Goal: Transaction & Acquisition: Download file/media

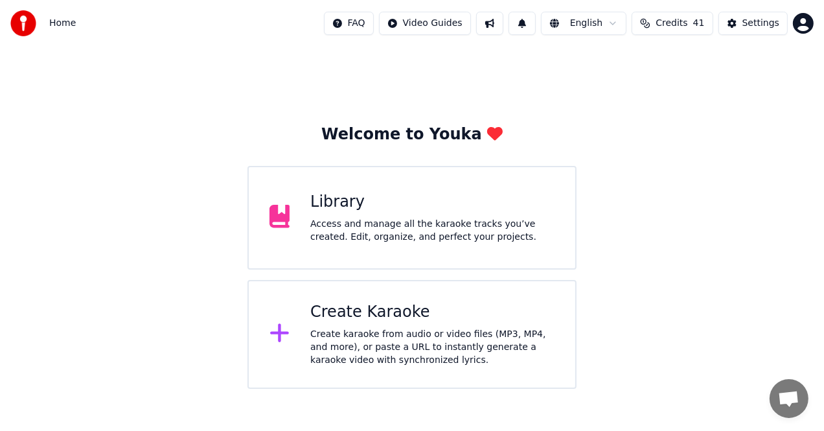
click at [453, 312] on div "Create Karaoke" at bounding box center [432, 312] width 244 height 21
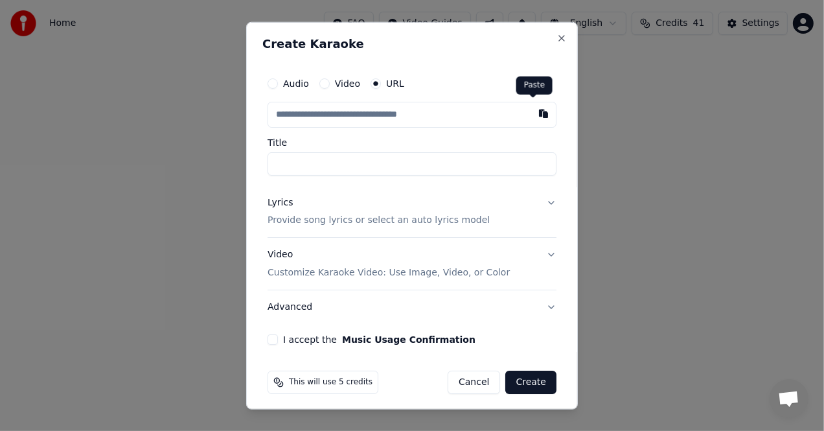
click at [533, 115] on button "button" at bounding box center [543, 112] width 26 height 23
type input "**********"
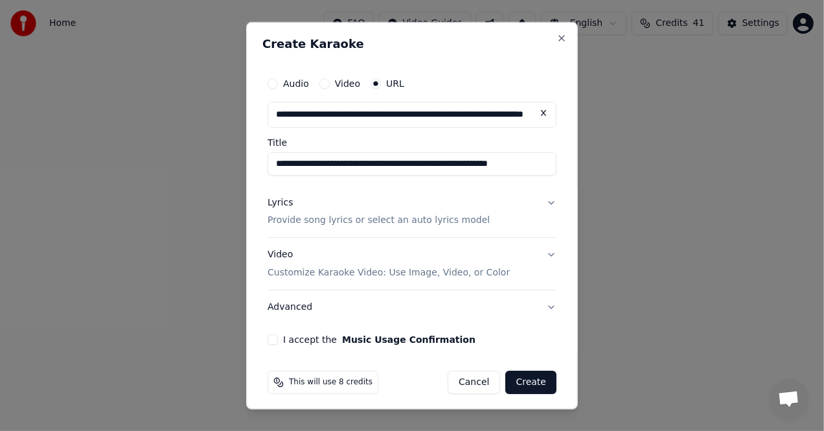
type input "**********"
click at [288, 204] on div "Lyrics" at bounding box center [279, 202] width 25 height 13
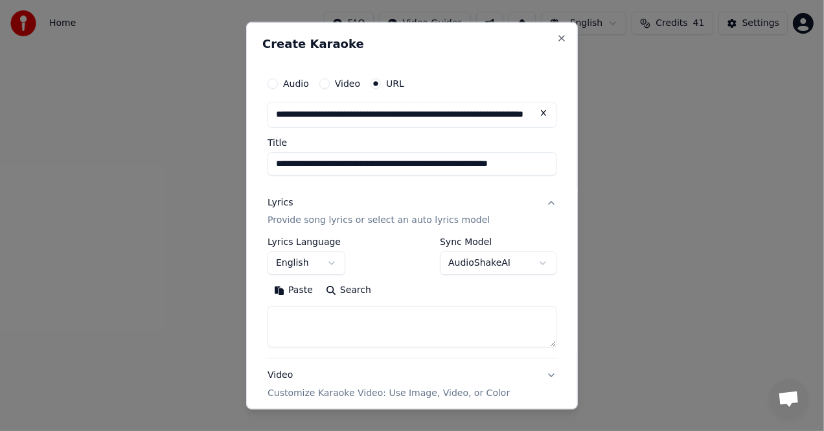
click at [305, 288] on button "Paste" at bounding box center [293, 290] width 52 height 21
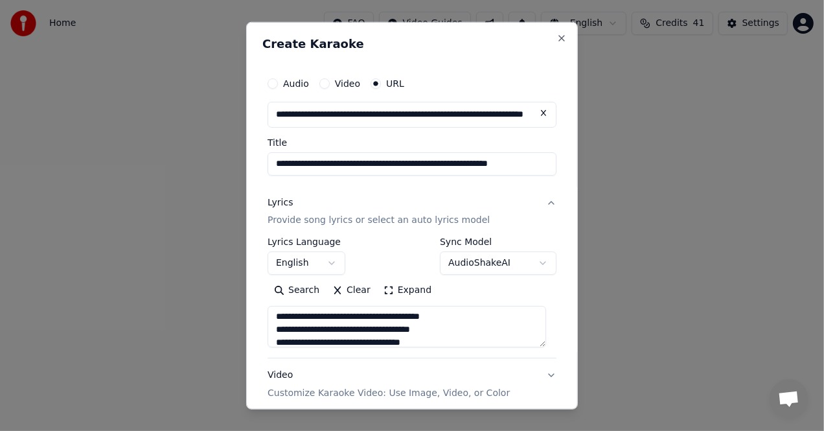
scroll to position [324, 0]
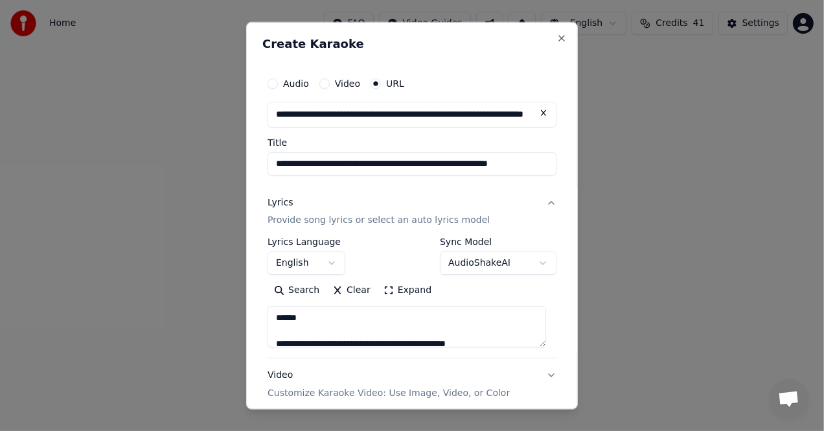
click at [273, 318] on textarea at bounding box center [406, 326] width 278 height 41
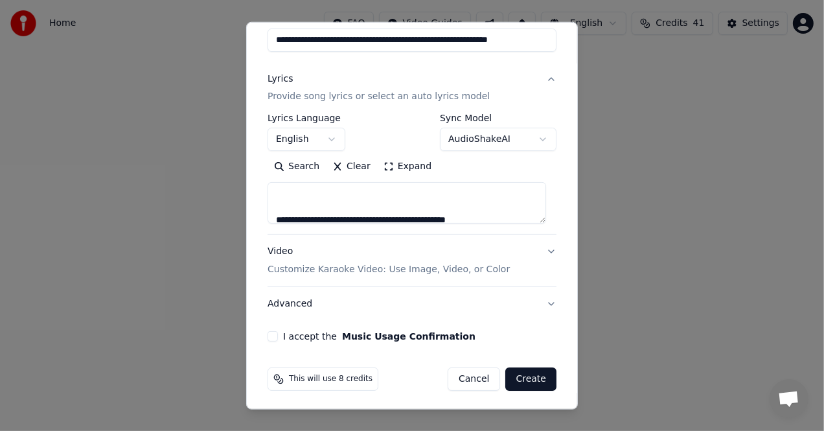
scroll to position [125, 0]
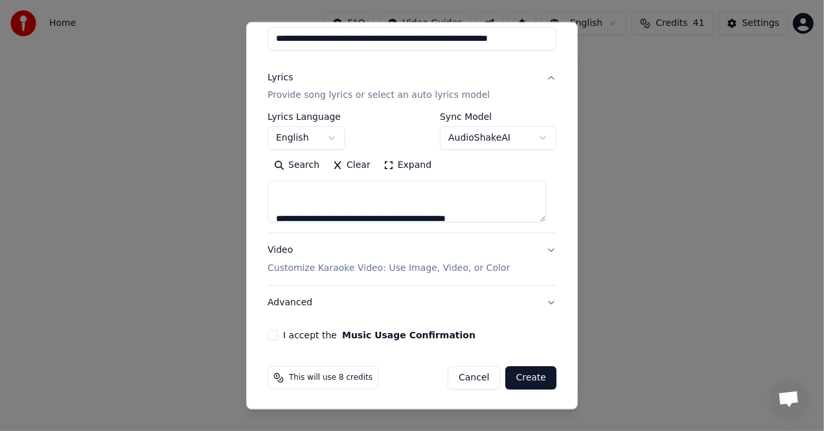
type textarea "**********"
click at [514, 376] on button "Create" at bounding box center [530, 377] width 51 height 23
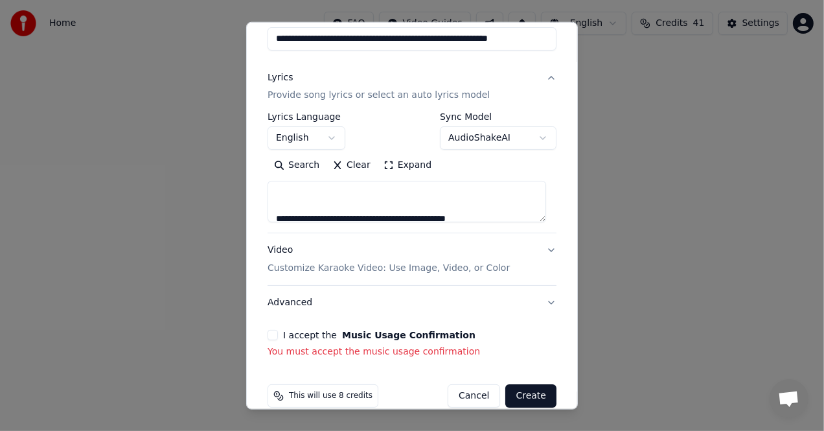
click at [273, 331] on button "I accept the Music Usage Confirmation" at bounding box center [272, 335] width 10 height 10
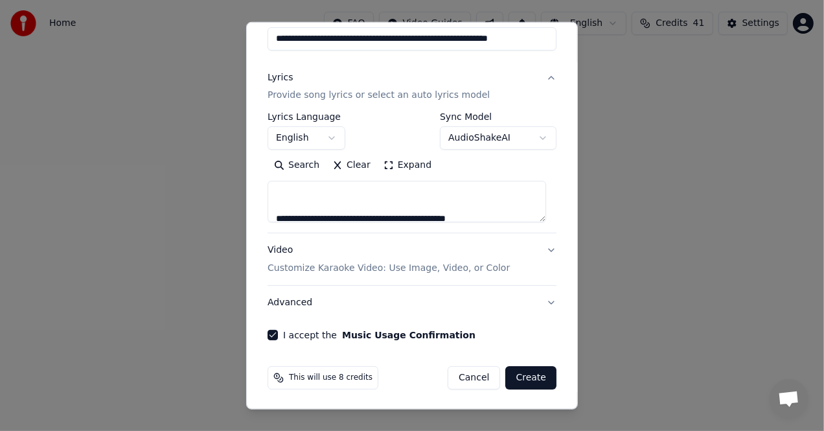
click at [517, 379] on button "Create" at bounding box center [530, 377] width 51 height 23
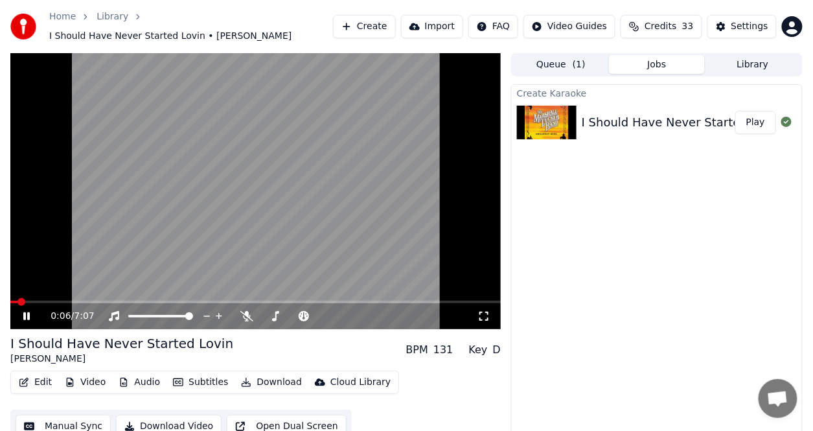
click at [82, 376] on button "Video" at bounding box center [85, 382] width 51 height 18
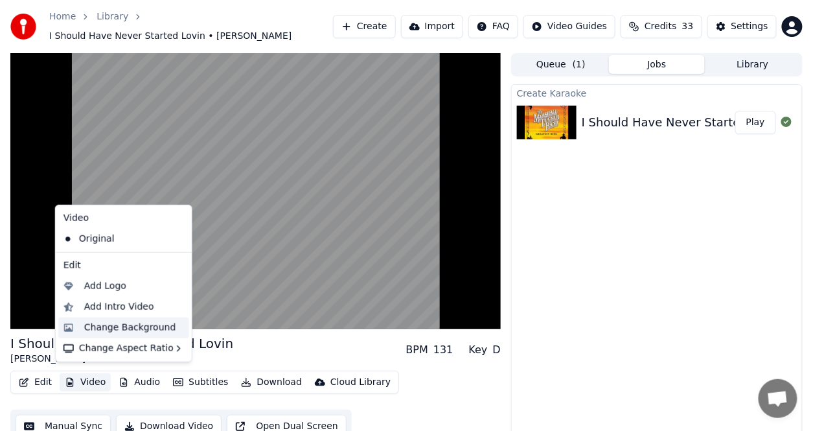
click at [107, 325] on div "Change Background" at bounding box center [130, 327] width 92 height 13
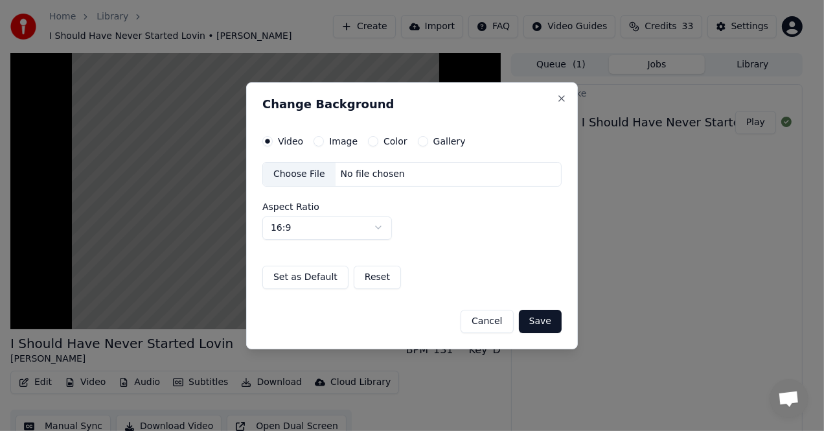
click at [393, 142] on label "Color" at bounding box center [395, 141] width 24 height 9
click at [378, 142] on button "Color" at bounding box center [373, 141] width 10 height 10
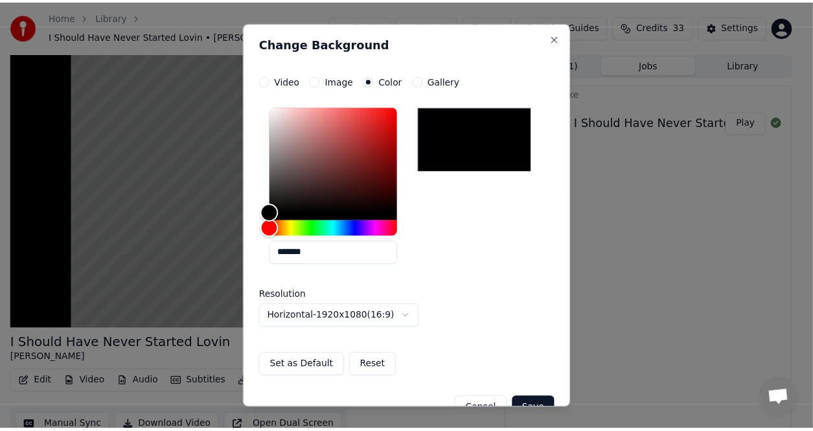
scroll to position [27, 0]
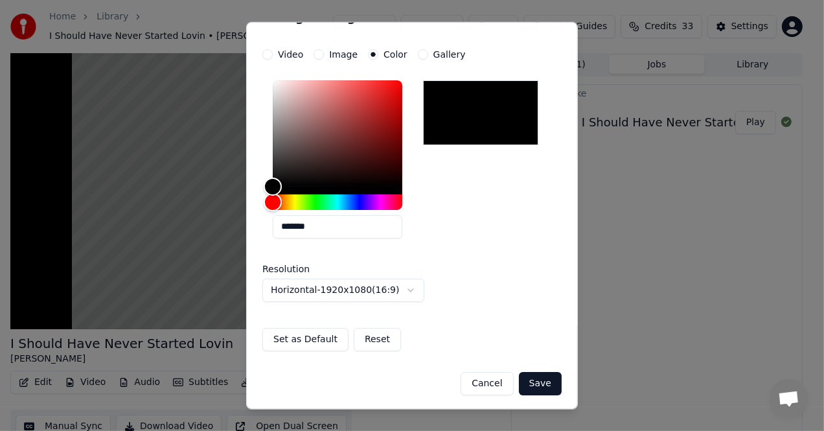
click at [525, 382] on button "Save" at bounding box center [540, 382] width 43 height 23
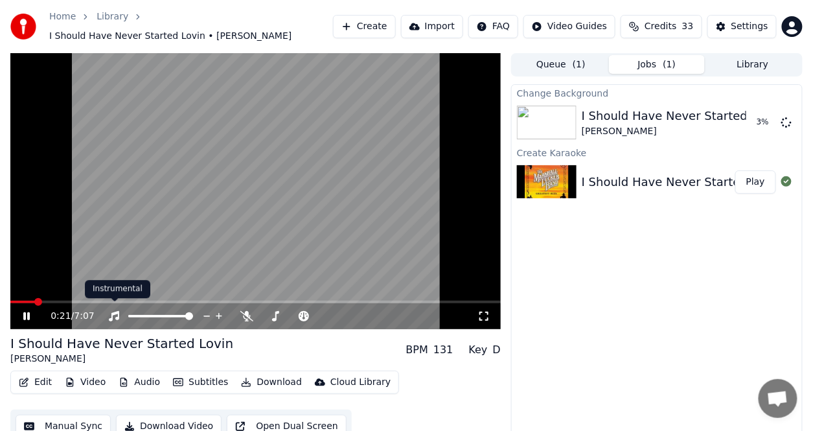
click at [30, 311] on icon at bounding box center [36, 316] width 30 height 10
click at [42, 306] on span at bounding box center [38, 302] width 8 height 8
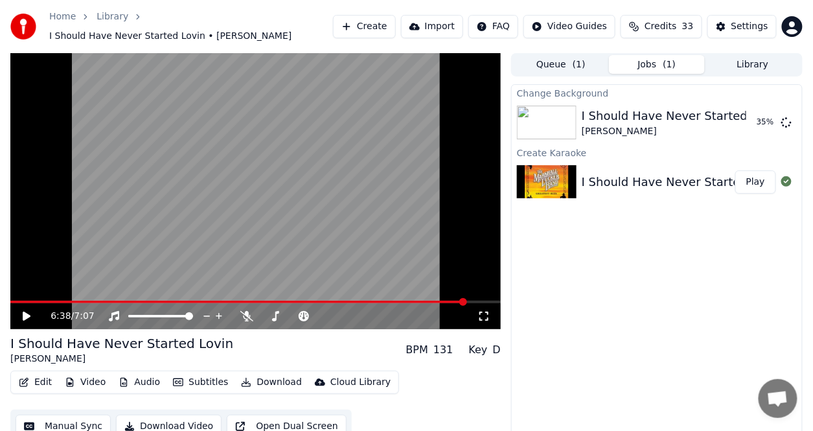
click at [467, 298] on span at bounding box center [463, 302] width 8 height 8
click at [27, 311] on icon at bounding box center [27, 315] width 8 height 9
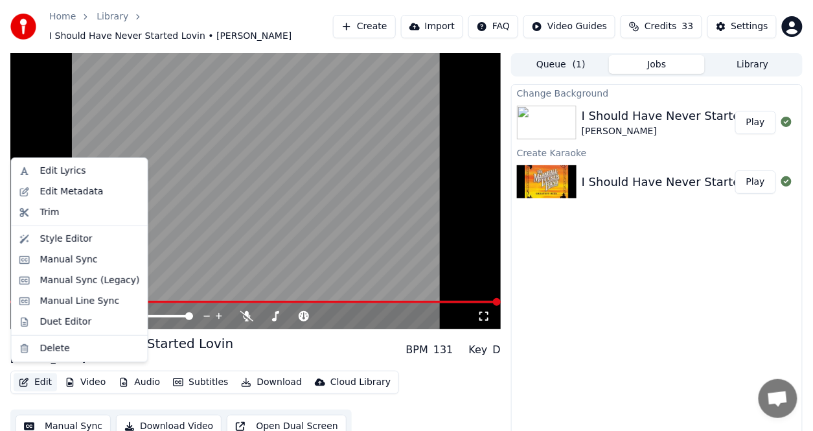
click at [47, 377] on button "Edit" at bounding box center [35, 382] width 43 height 18
click at [56, 168] on div "Edit Lyrics" at bounding box center [63, 170] width 46 height 13
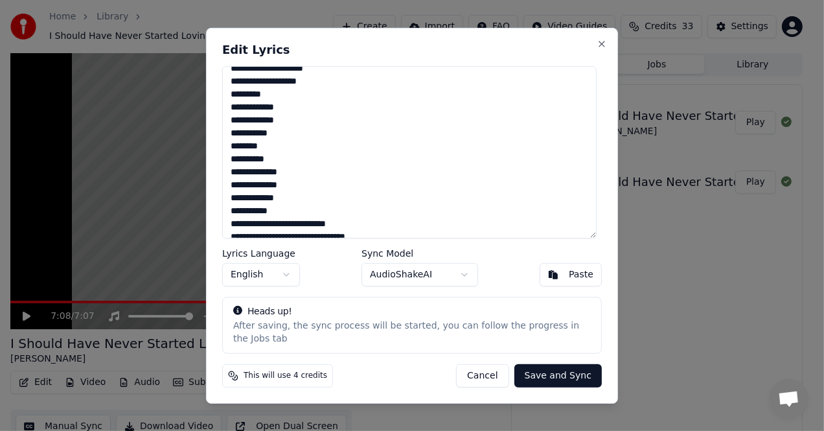
scroll to position [589, 0]
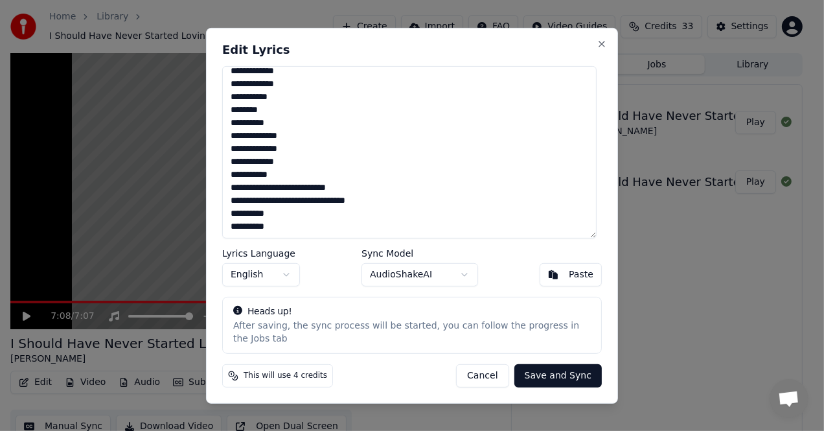
drag, startPoint x: 233, startPoint y: 155, endPoint x: 335, endPoint y: 249, distance: 138.4
click at [335, 249] on div "Edit Lyrics Lyrics Language English Sync Model AudioShakeAI Paste Heads up! Aft…" at bounding box center [412, 215] width 412 height 376
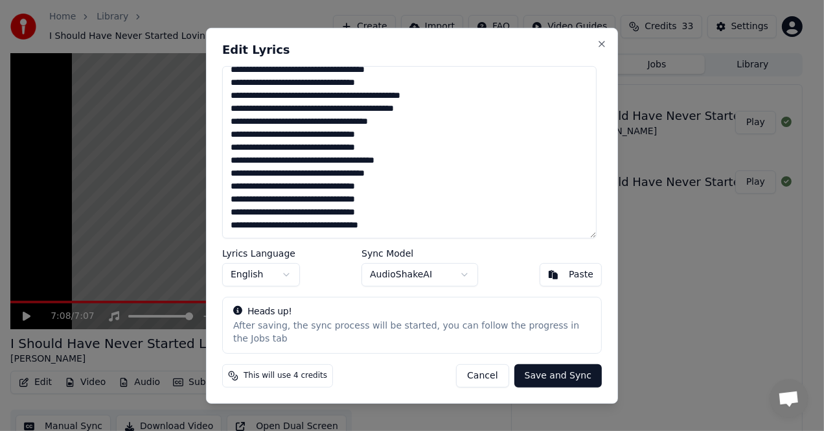
scroll to position [253, 0]
click at [563, 367] on button "Save and Sync" at bounding box center [557, 375] width 87 height 23
type textarea "**********"
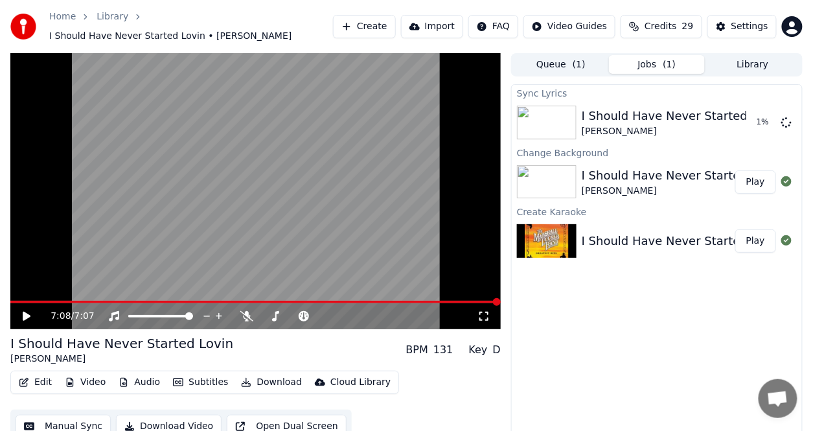
click at [519, 316] on div "Sync Lyrics I Should Have Never Started Lovin Marshall Tucker 1 % Change Backgr…" at bounding box center [656, 267] width 291 height 366
click at [623, 234] on div "I Should Have Never Started Lovin - Marshall Tucker Greatest Hits" at bounding box center [775, 241] width 389 height 18
click at [756, 229] on button "Play" at bounding box center [755, 240] width 41 height 23
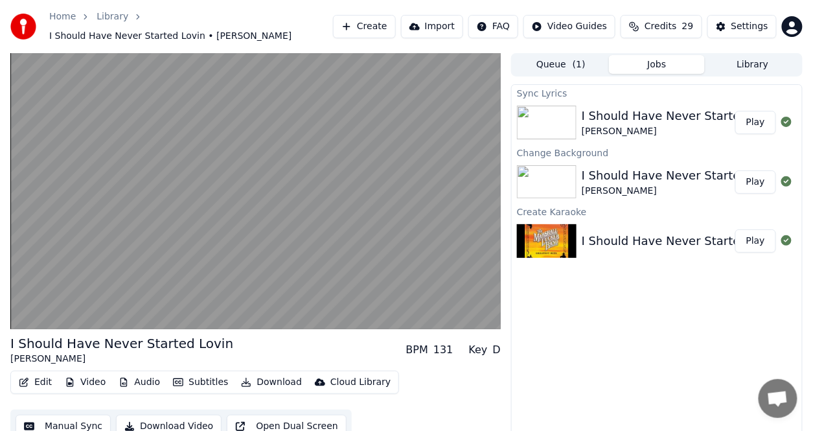
click at [552, 312] on div "Sync Lyrics I Should Have Never Started Lovin Marshall Tucker Play Change Backg…" at bounding box center [656, 267] width 291 height 366
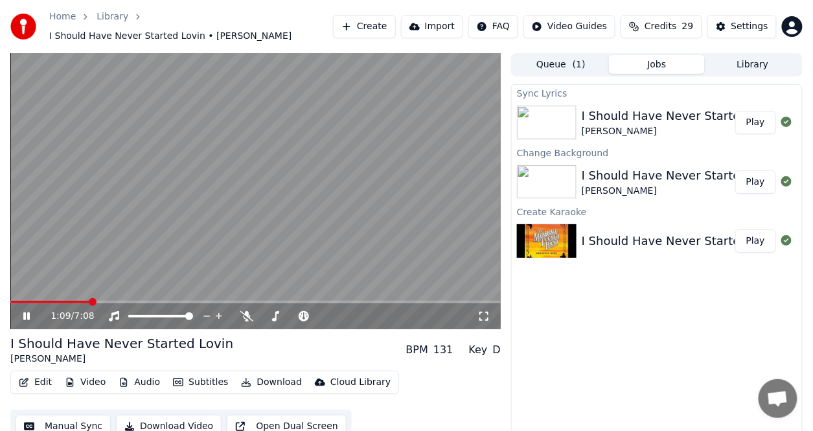
click at [30, 311] on icon at bounding box center [36, 316] width 30 height 10
click at [756, 118] on button "Play" at bounding box center [755, 122] width 41 height 23
click at [243, 311] on icon at bounding box center [246, 316] width 13 height 10
click at [465, 152] on video at bounding box center [255, 191] width 490 height 276
click at [758, 230] on button "Play" at bounding box center [755, 240] width 41 height 23
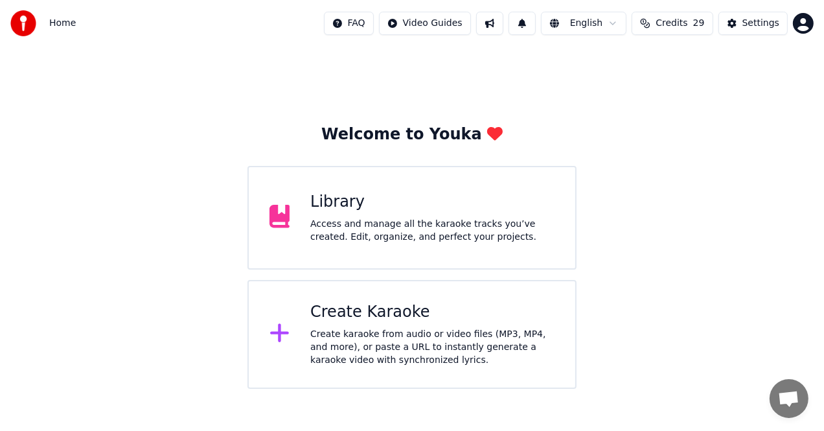
click at [401, 196] on div "Library" at bounding box center [432, 202] width 244 height 21
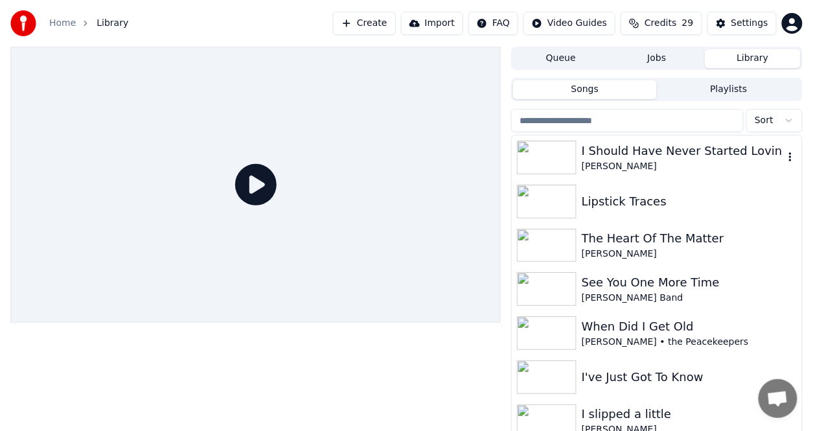
click at [622, 156] on div "I Should Have Never Started Lovin" at bounding box center [682, 151] width 202 height 18
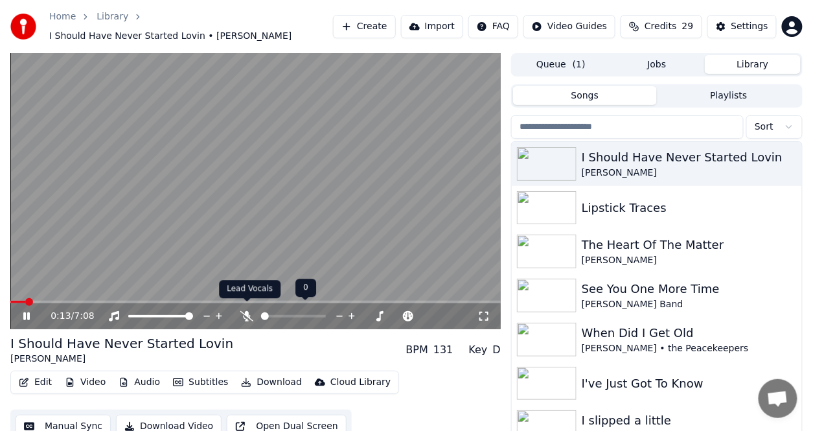
click at [249, 311] on icon at bounding box center [246, 316] width 13 height 10
click at [253, 303] on div "0:14 / 7:08" at bounding box center [255, 316] width 490 height 26
click at [253, 300] on span at bounding box center [255, 301] width 490 height 3
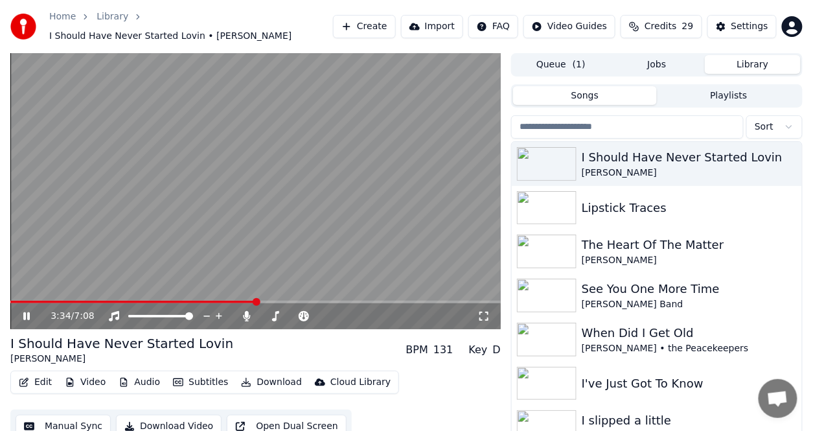
click at [152, 303] on div "3:34 / 7:08" at bounding box center [255, 316] width 490 height 26
click at [153, 300] on span at bounding box center [133, 301] width 247 height 3
click at [279, 303] on div "3:13 / 7:08" at bounding box center [255, 316] width 490 height 26
click at [279, 300] on span at bounding box center [255, 301] width 490 height 3
click at [305, 300] on span at bounding box center [255, 301] width 490 height 3
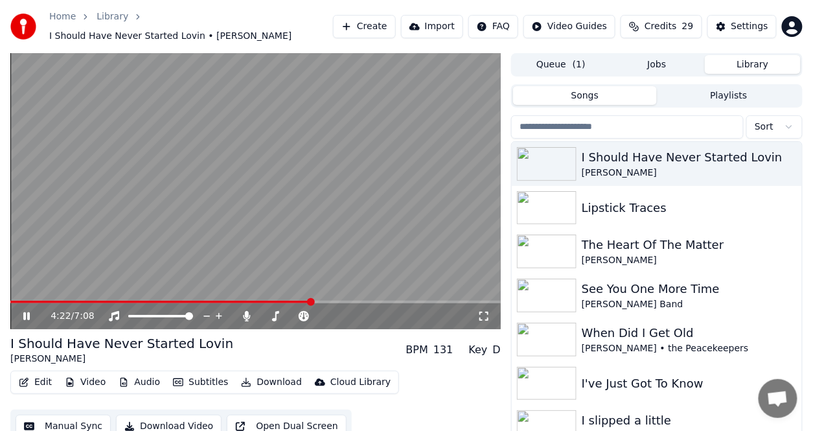
click at [328, 293] on video at bounding box center [255, 191] width 490 height 276
click at [328, 300] on span at bounding box center [255, 301] width 490 height 3
click at [29, 311] on icon at bounding box center [36, 316] width 30 height 10
click at [241, 373] on button "Download" at bounding box center [271, 382] width 71 height 18
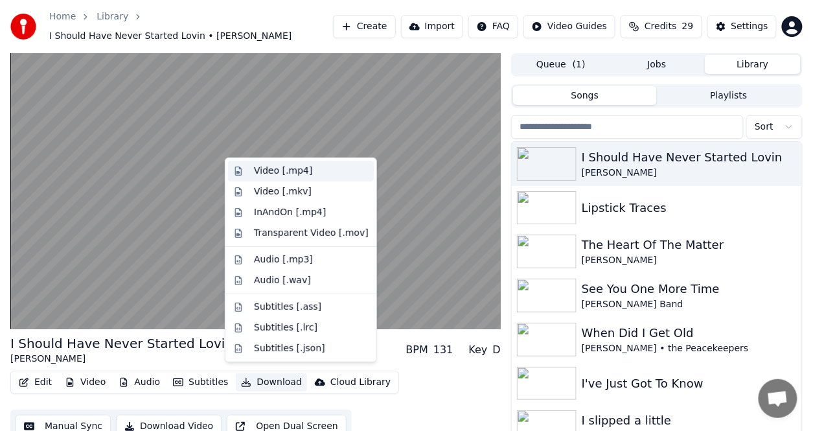
click at [299, 172] on div "Video [.mp4]" at bounding box center [283, 170] width 58 height 13
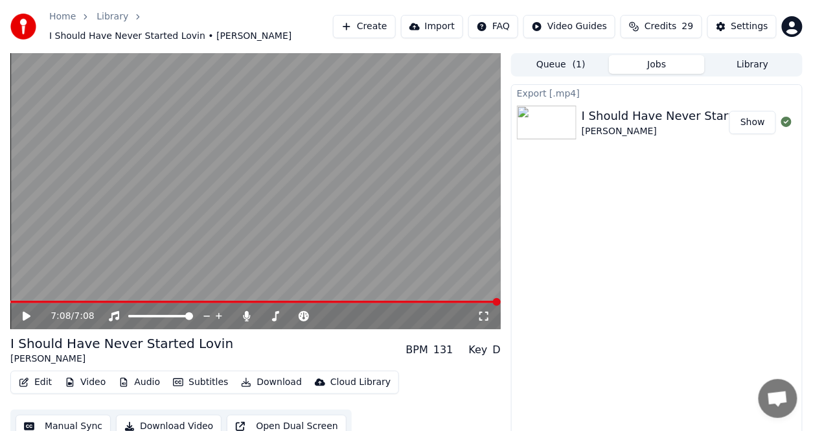
click at [752, 111] on button "Show" at bounding box center [752, 122] width 47 height 23
click at [248, 311] on icon at bounding box center [246, 316] width 13 height 10
click at [265, 377] on button "Download" at bounding box center [271, 382] width 71 height 18
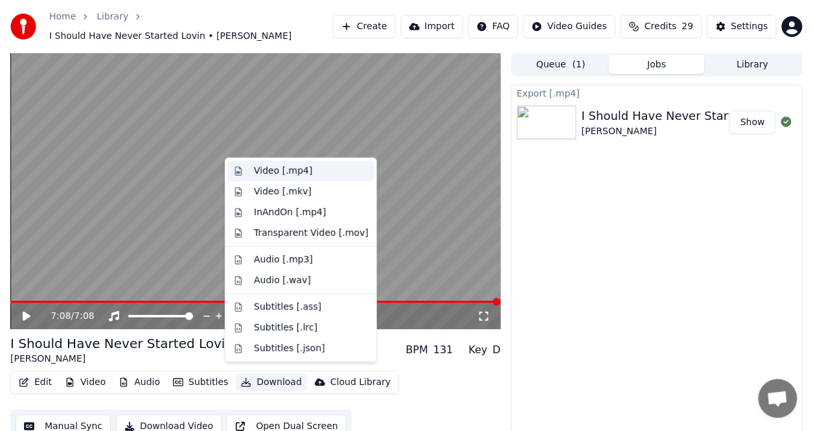
click at [300, 171] on div "Video [.mp4]" at bounding box center [283, 170] width 58 height 13
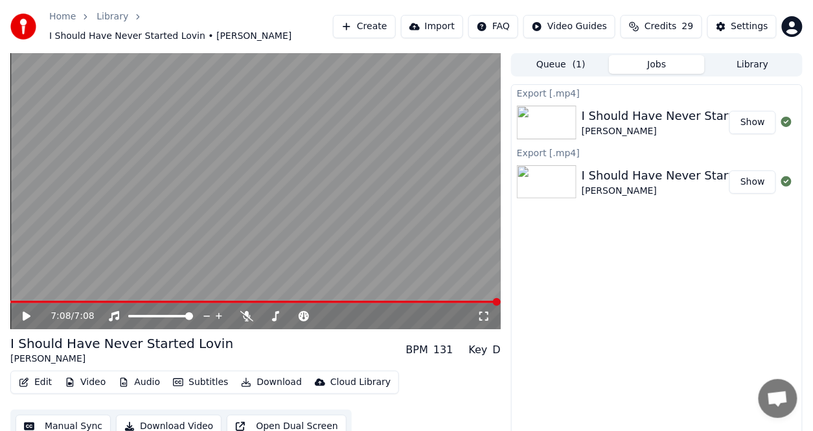
click at [740, 111] on button "Show" at bounding box center [752, 122] width 47 height 23
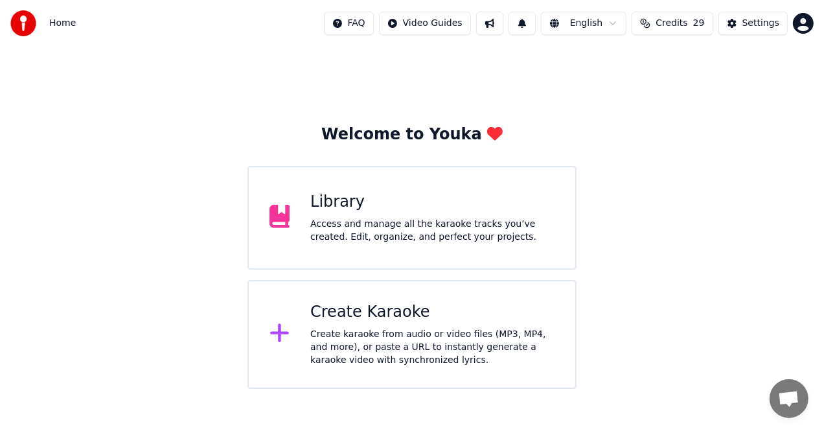
click at [383, 240] on div "Access and manage all the karaoke tracks you’ve created. Edit, organize, and pe…" at bounding box center [432, 231] width 244 height 26
